Goal: Go to known website: Access a specific website the user already knows

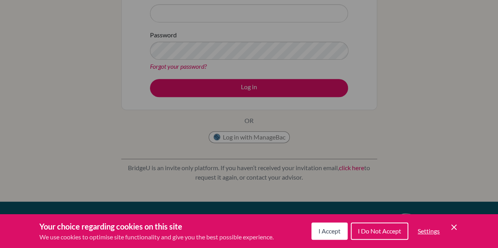
scroll to position [112, 0]
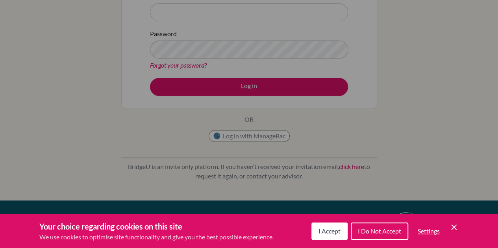
click at [453, 224] on icon "Cookie Control Close Icon" at bounding box center [453, 227] width 9 height 9
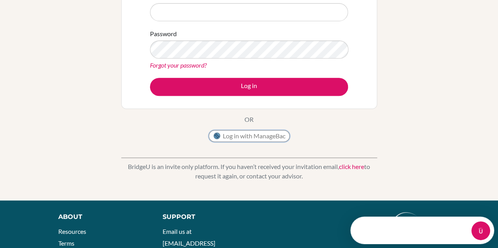
scroll to position [0, 0]
click at [260, 139] on button "Log in with ManageBac" at bounding box center [249, 136] width 81 height 12
